Goal: Information Seeking & Learning: Learn about a topic

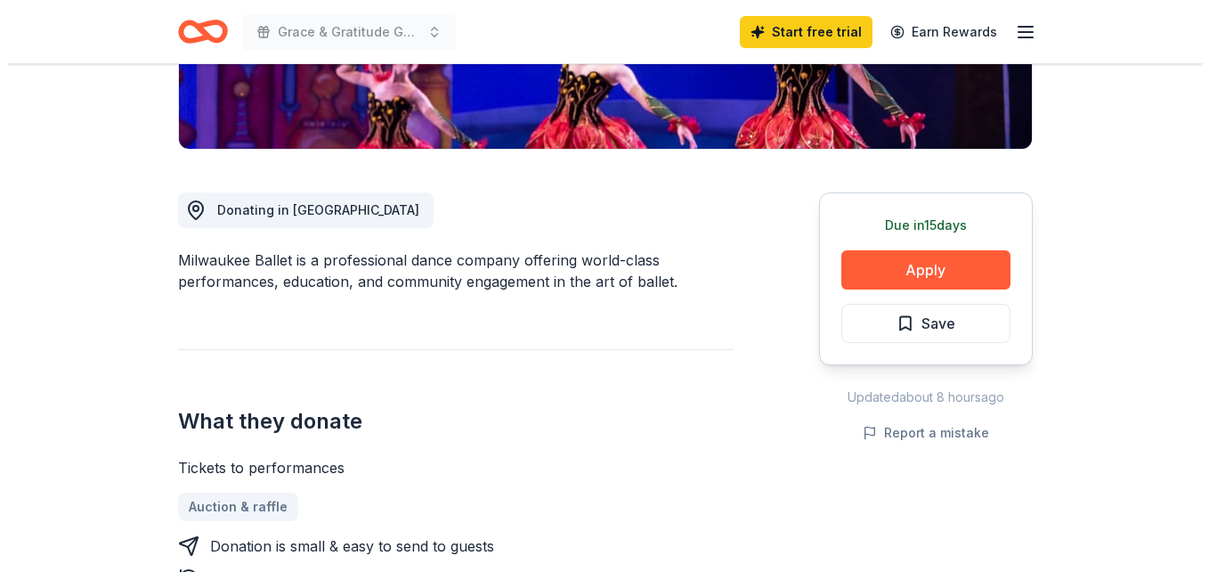
scroll to position [356, 0]
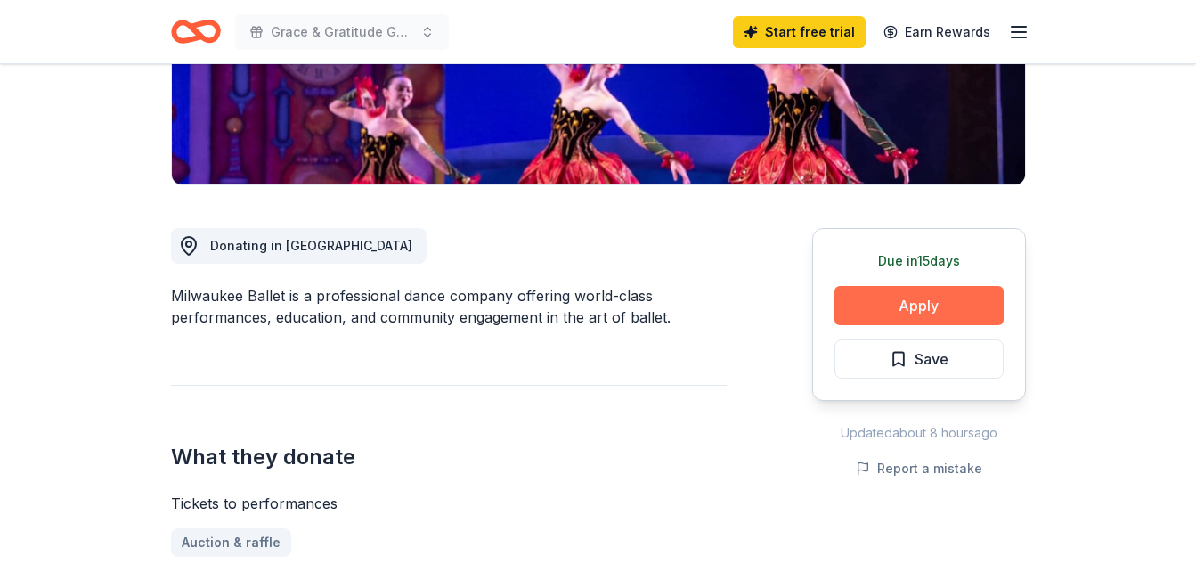
click at [913, 317] on button "Apply" at bounding box center [918, 305] width 169 height 39
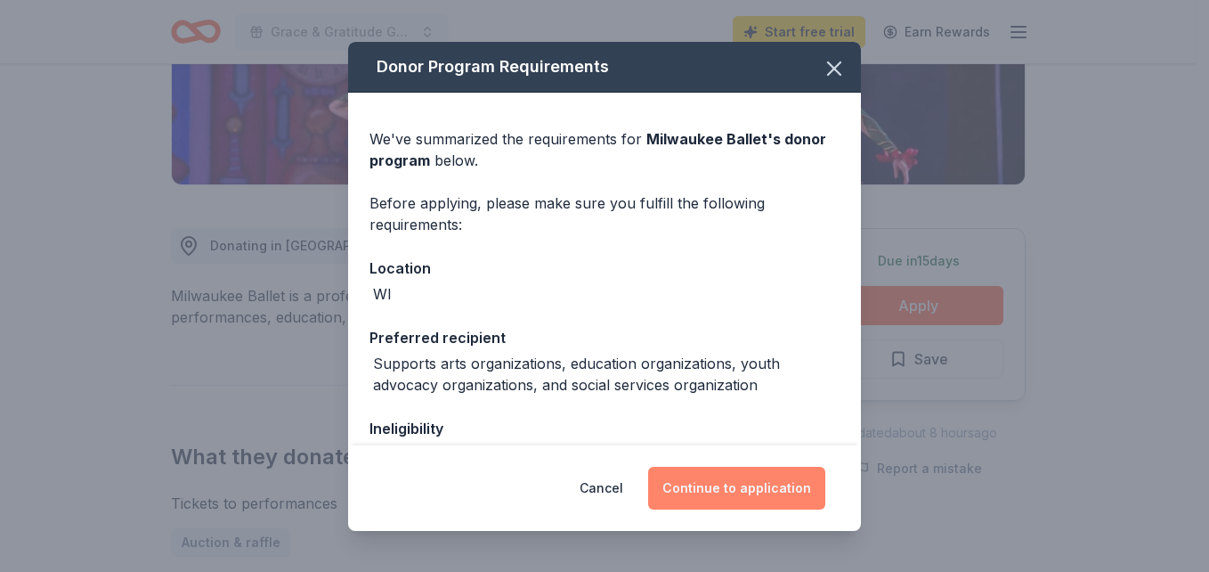
click at [741, 487] on button "Continue to application" at bounding box center [736, 488] width 177 height 43
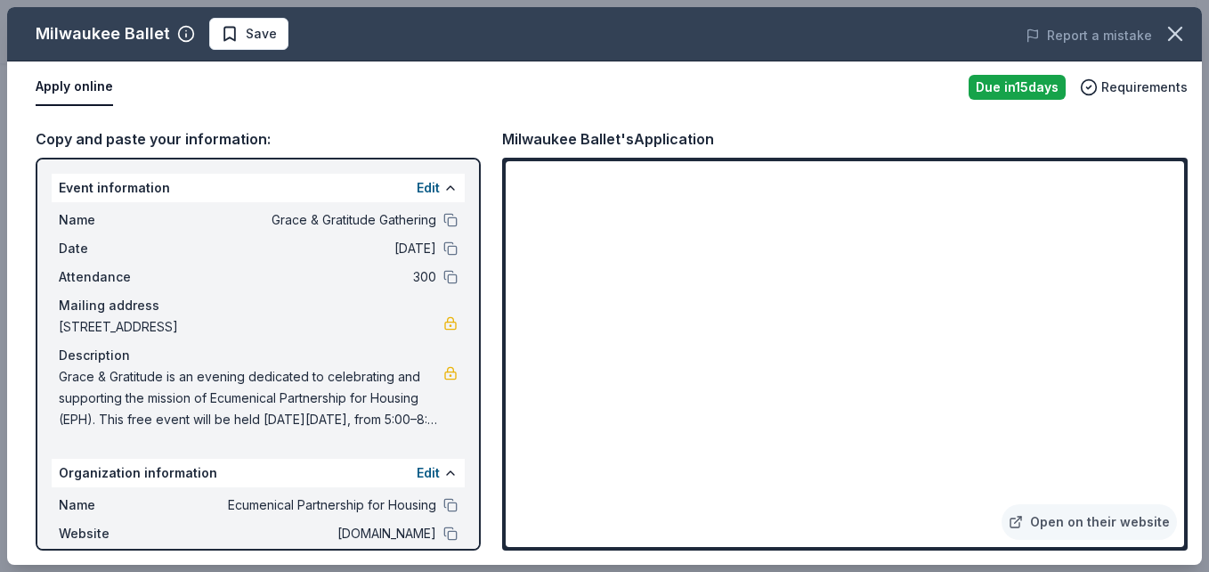
scroll to position [89, 0]
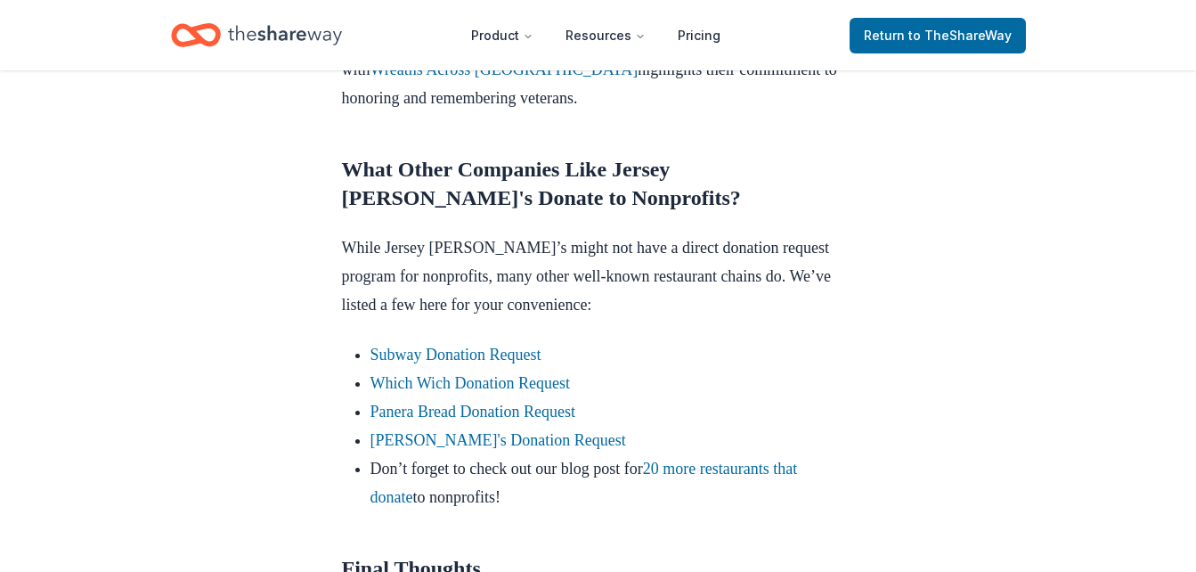
scroll to position [1572, 0]
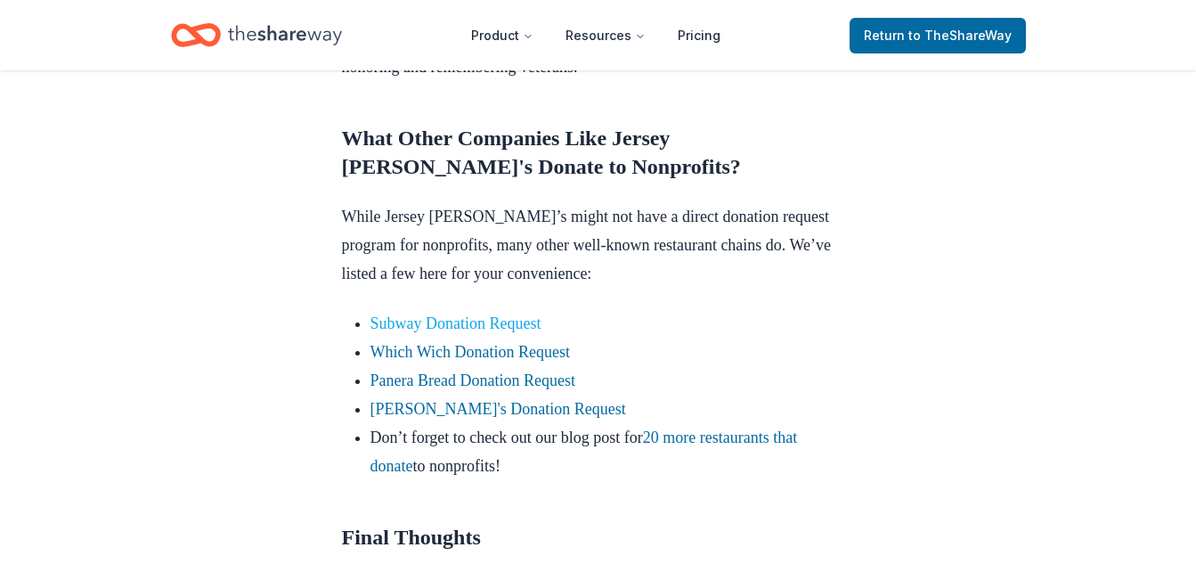
click at [459, 314] on link "Subway Donation Request" at bounding box center [455, 323] width 171 height 18
